Goal: Register for event/course

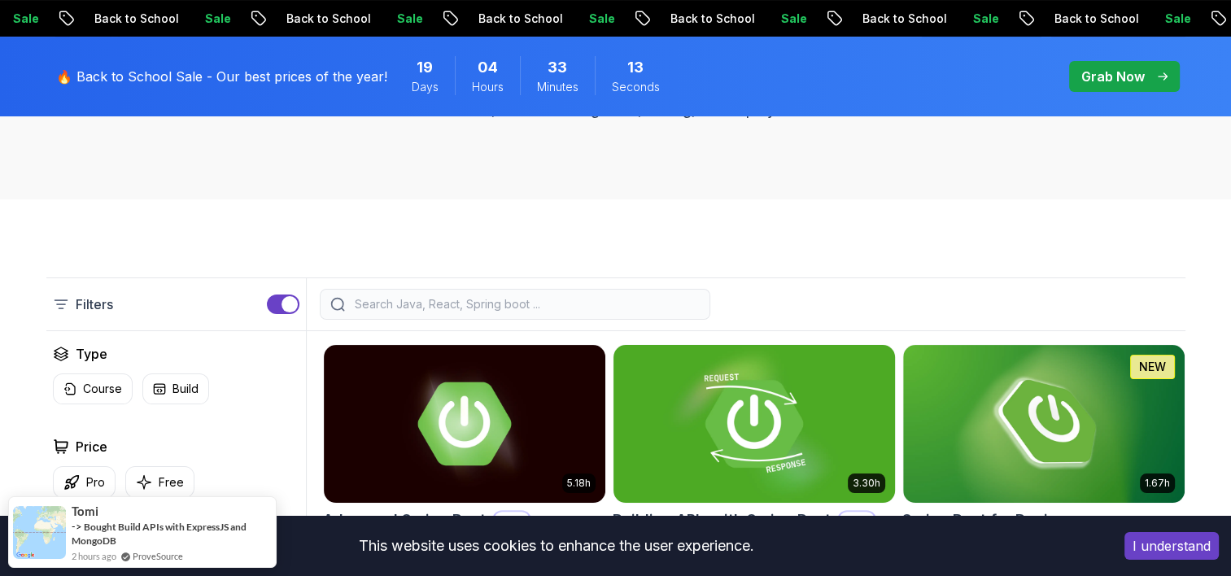
scroll to position [407, 0]
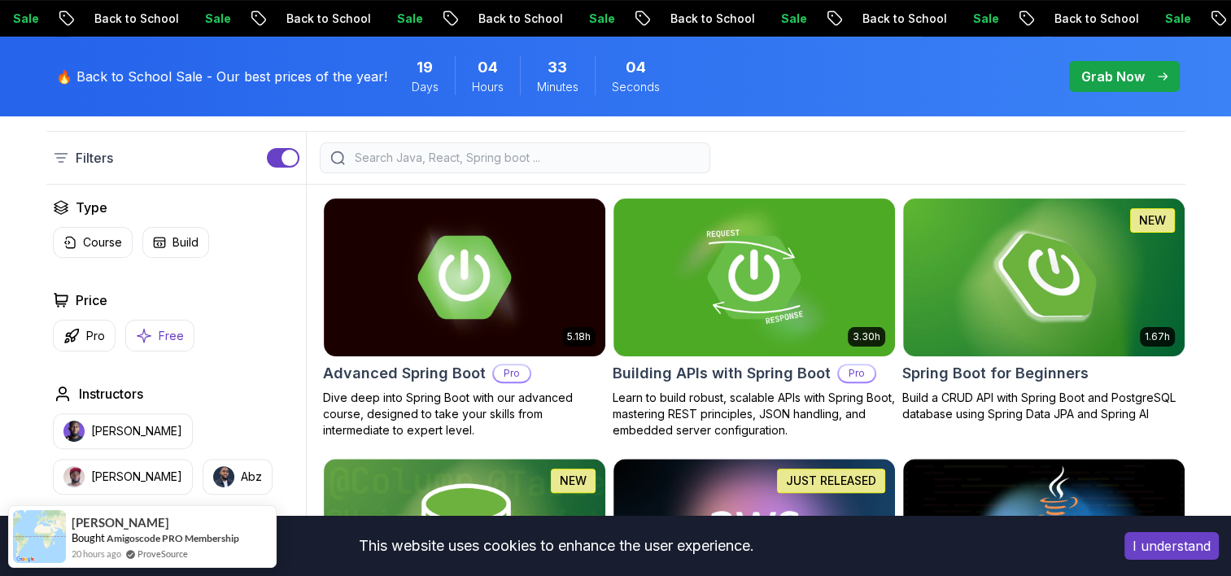
click at [171, 335] on p "Free" at bounding box center [171, 336] width 25 height 16
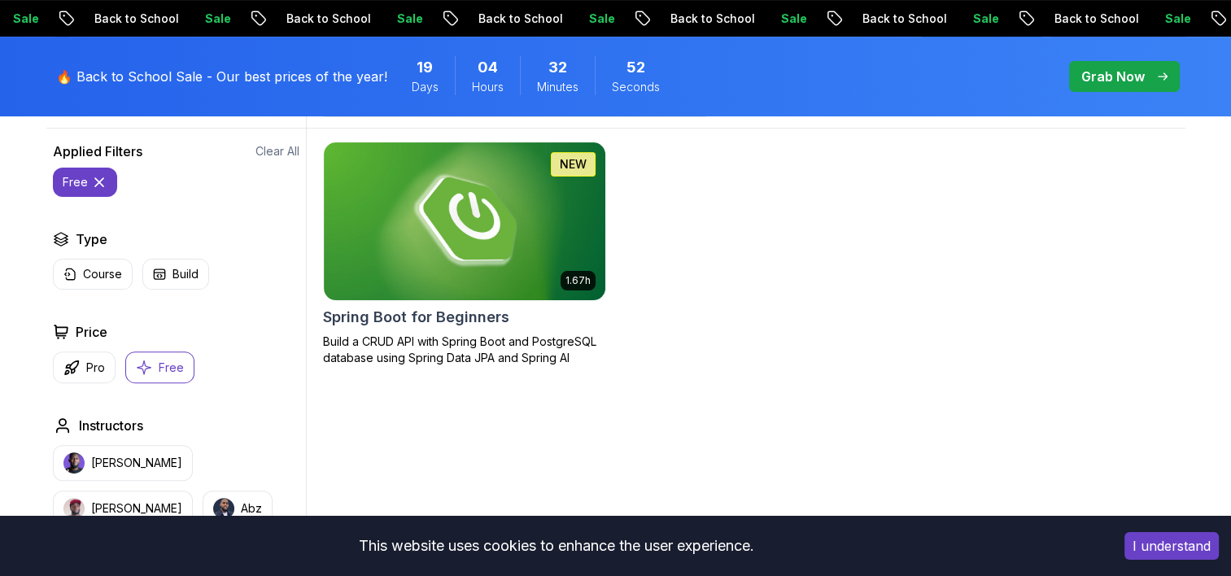
scroll to position [460, 0]
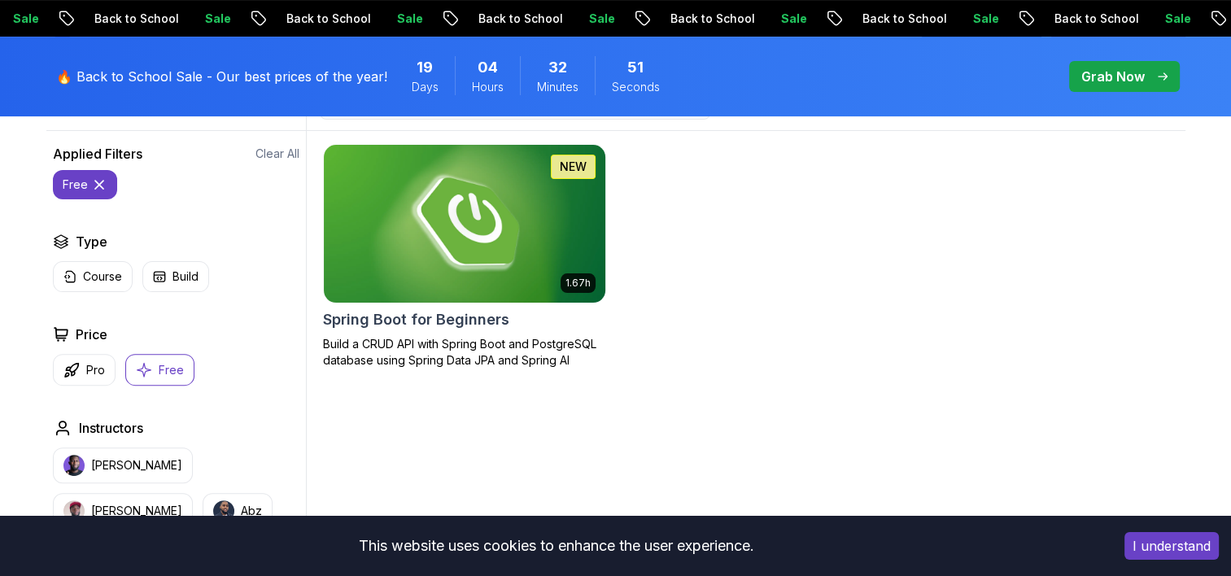
click at [490, 274] on img at bounding box center [463, 223] width 295 height 165
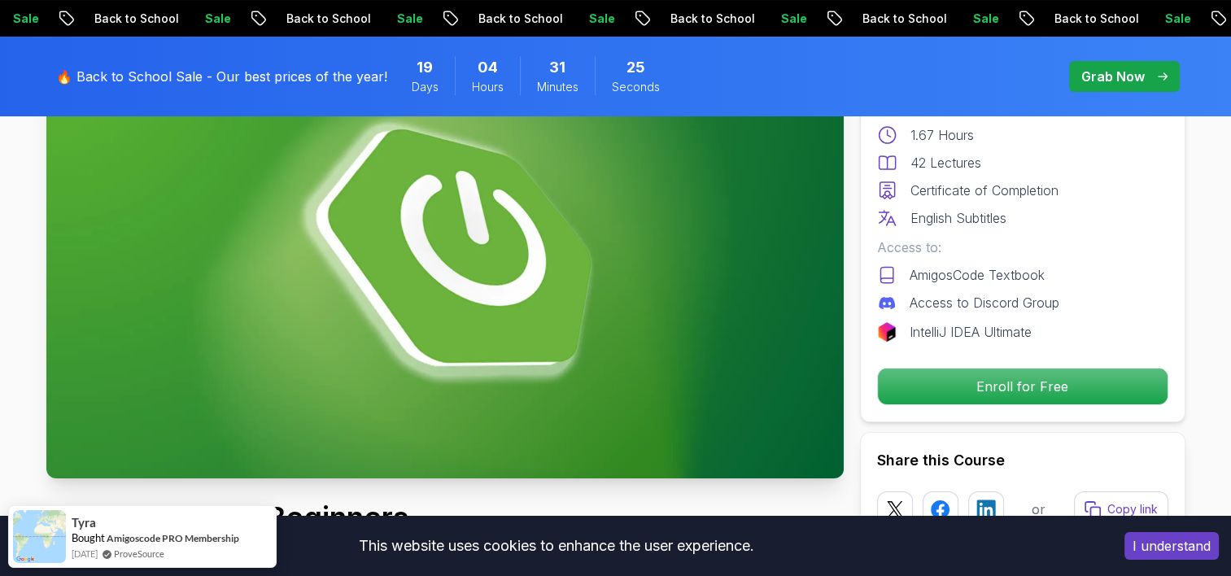
scroll to position [325, 0]
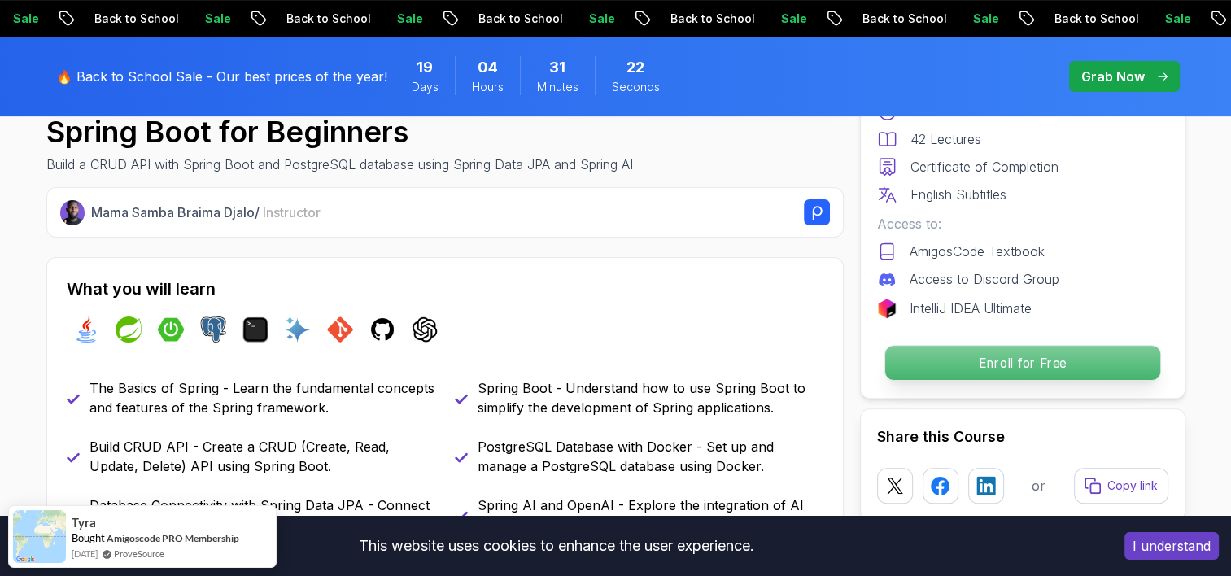
click at [1112, 354] on p "Enroll for Free" at bounding box center [1021, 363] width 275 height 34
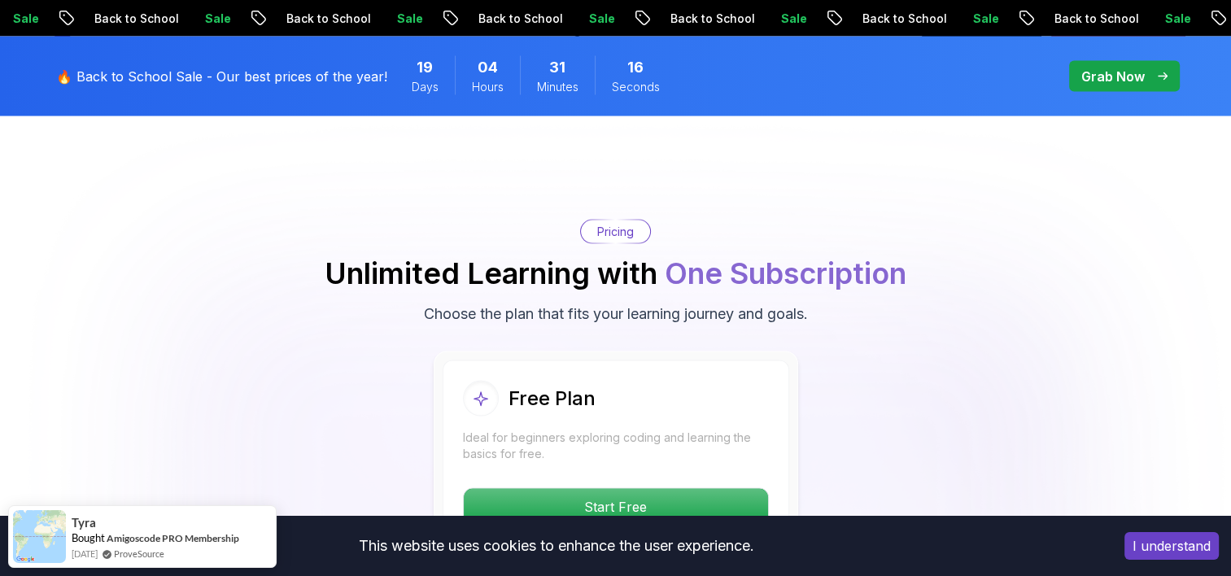
scroll to position [3224, 0]
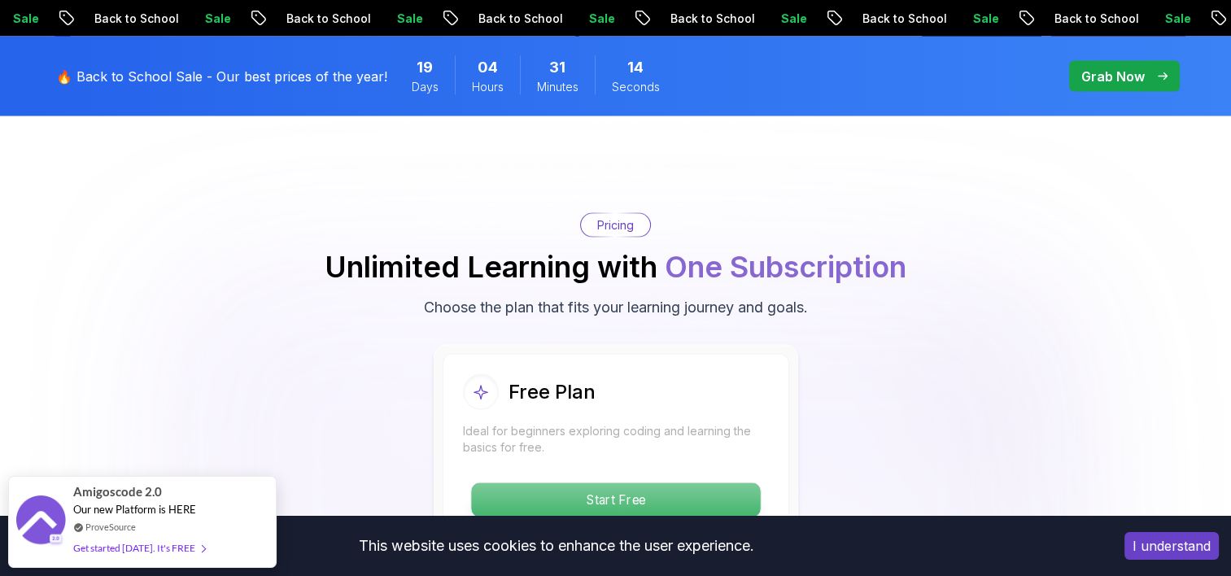
click at [687, 483] on p "Start Free" at bounding box center [615, 500] width 289 height 34
